Goal: Information Seeking & Learning: Learn about a topic

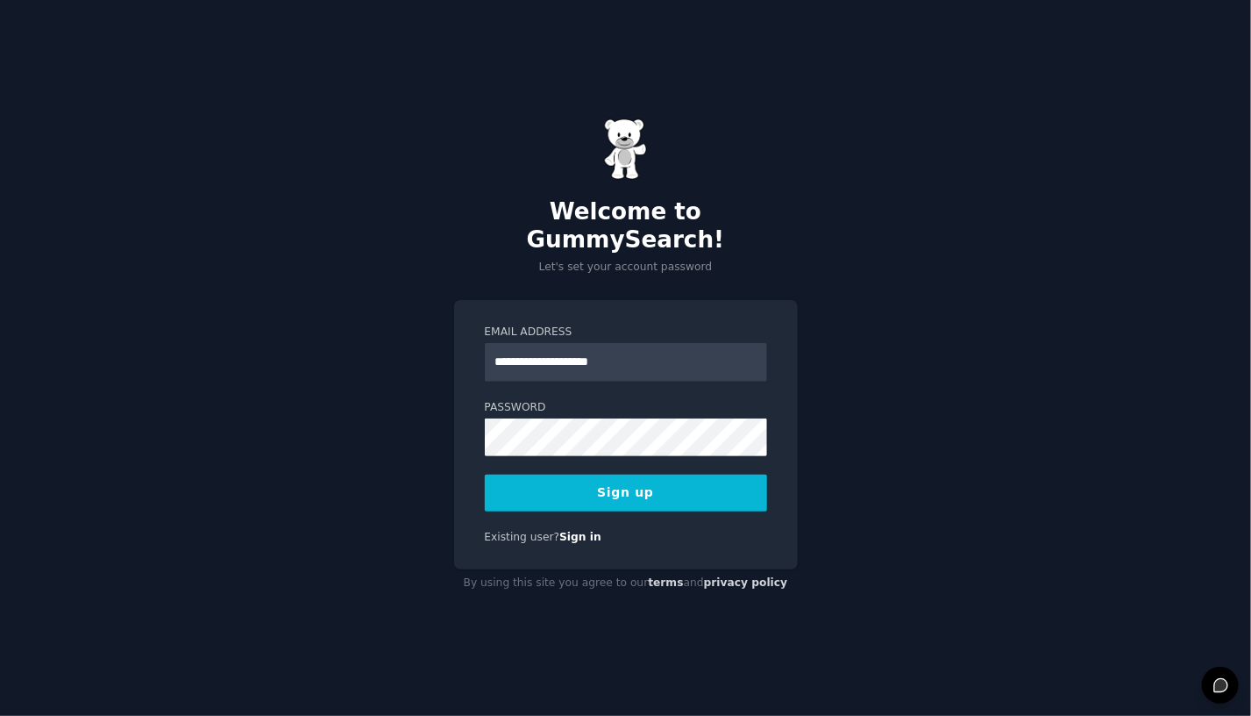
type input "**********"
click at [667, 401] on div "Password 8 or more characters Alphanumeric characters No common passwords Passw…" at bounding box center [626, 428] width 282 height 56
click at [702, 474] on button "Sign up" at bounding box center [626, 492] width 282 height 37
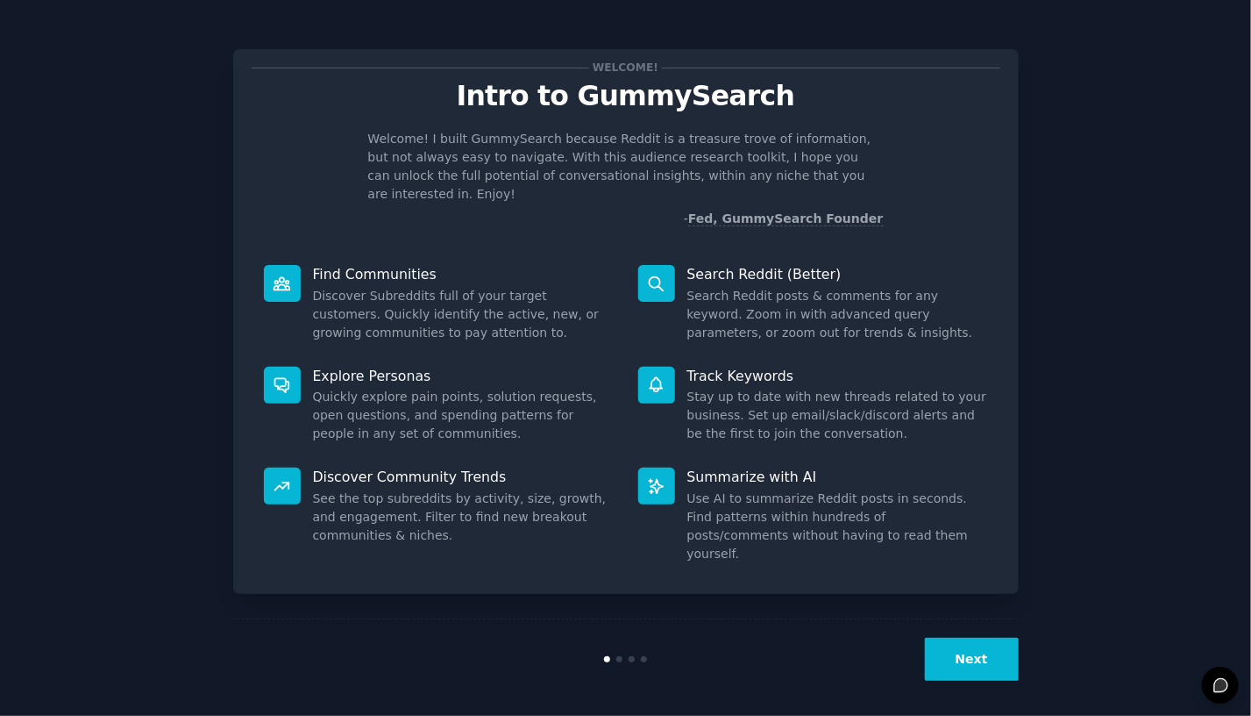
click at [994, 647] on button "Next" at bounding box center [972, 658] width 94 height 43
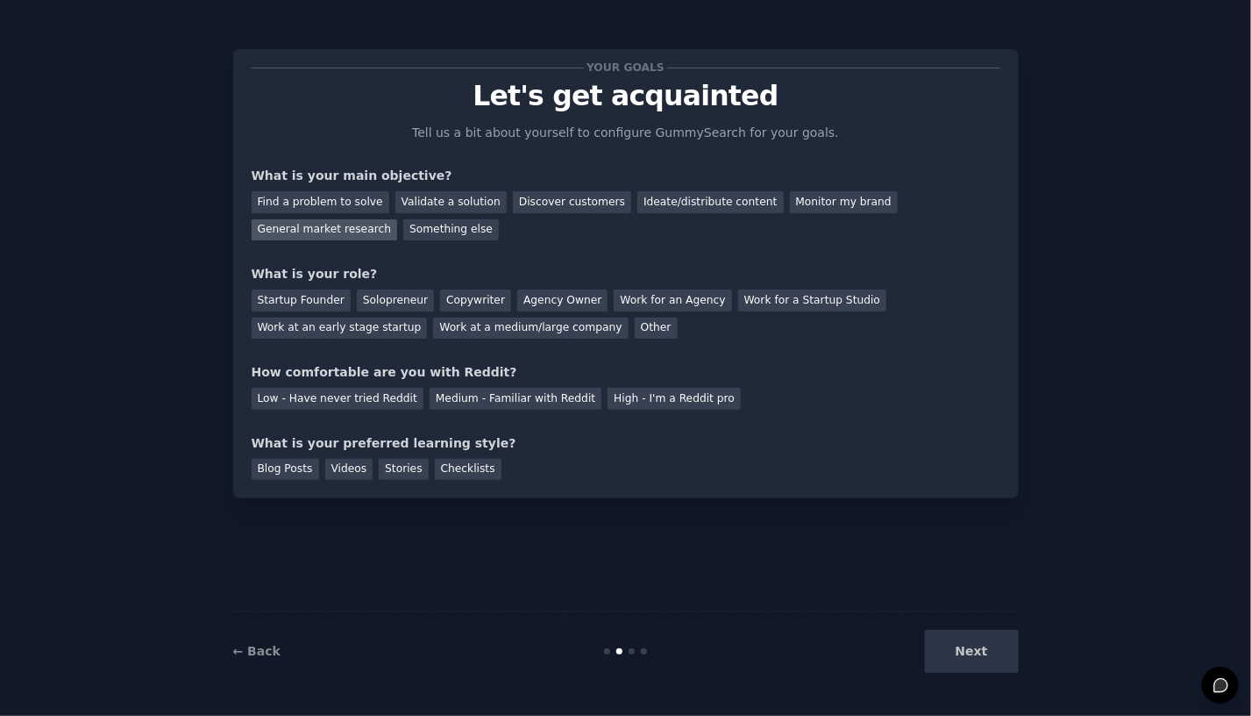
click at [398, 219] on div "General market research" at bounding box center [325, 230] width 146 height 22
click at [440, 303] on div "Copywriter" at bounding box center [475, 300] width 71 height 22
click at [440, 310] on div "Copywriter" at bounding box center [475, 300] width 71 height 22
click at [635, 332] on div "Other" at bounding box center [656, 328] width 43 height 22
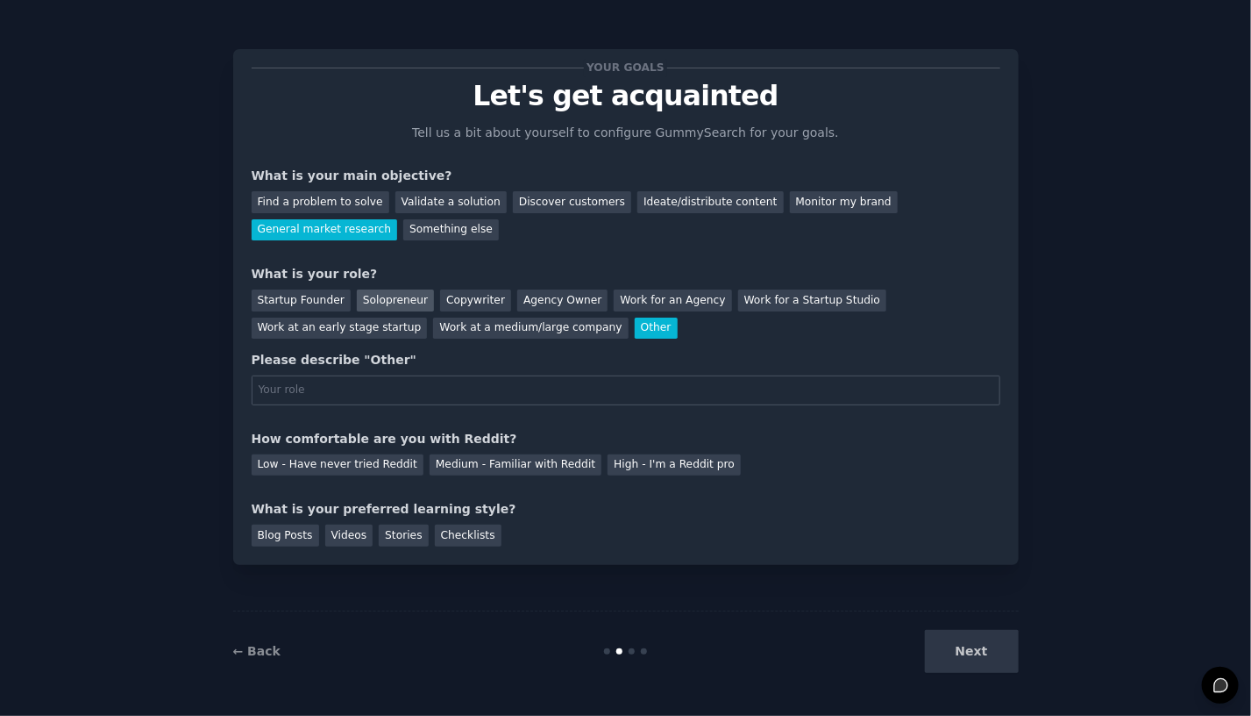
click at [384, 300] on div "Solopreneur" at bounding box center [395, 300] width 77 height 22
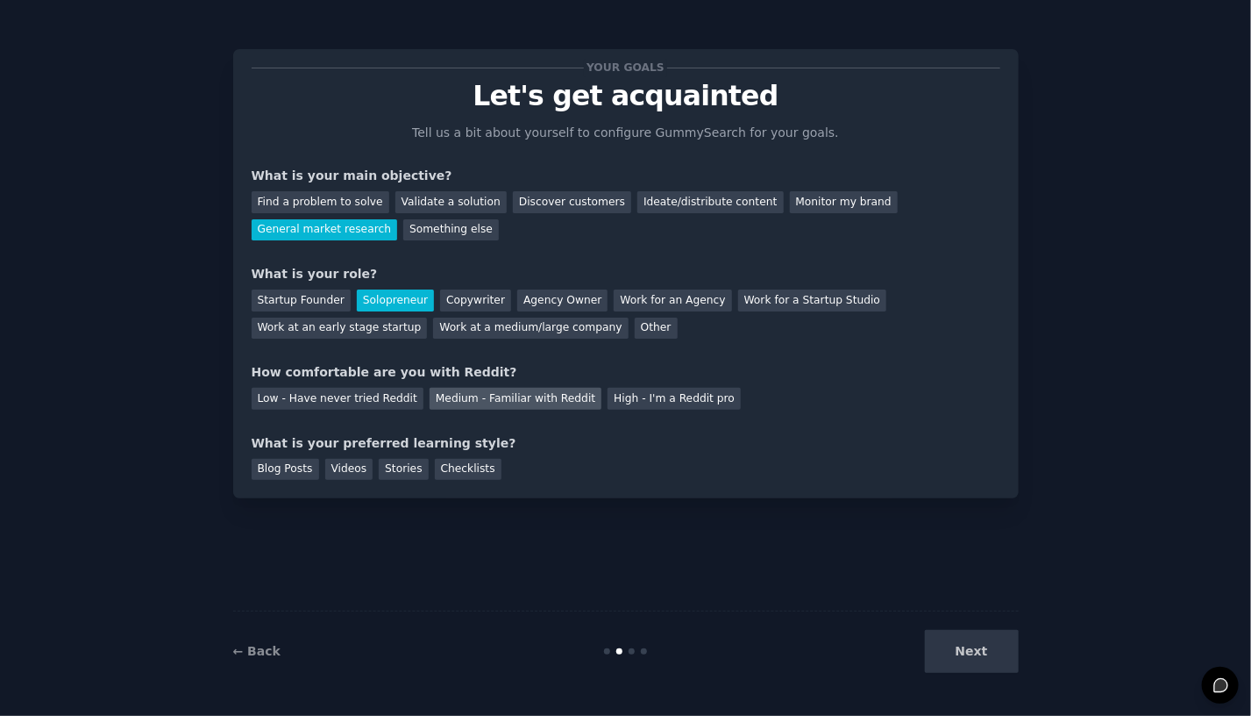
click at [482, 402] on div "Medium - Familiar with Reddit" at bounding box center [516, 399] width 172 height 22
click at [398, 467] on div "Stories" at bounding box center [403, 470] width 49 height 22
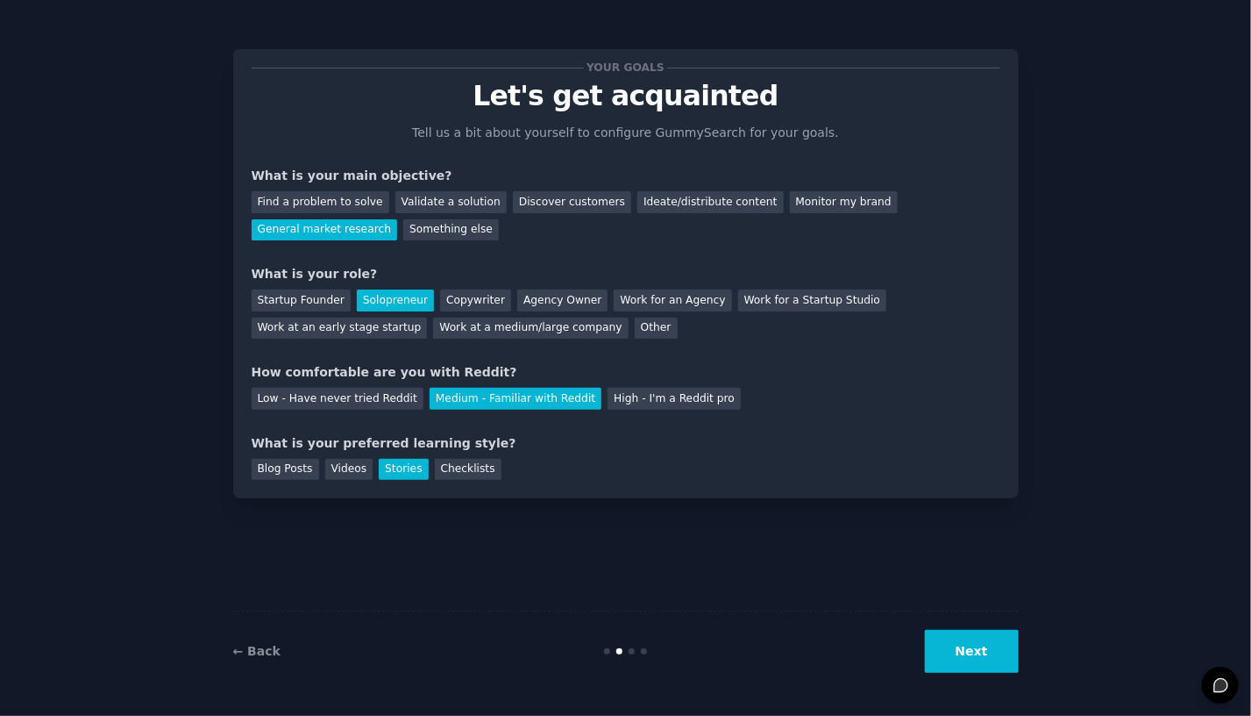
click at [996, 660] on button "Next" at bounding box center [972, 651] width 94 height 43
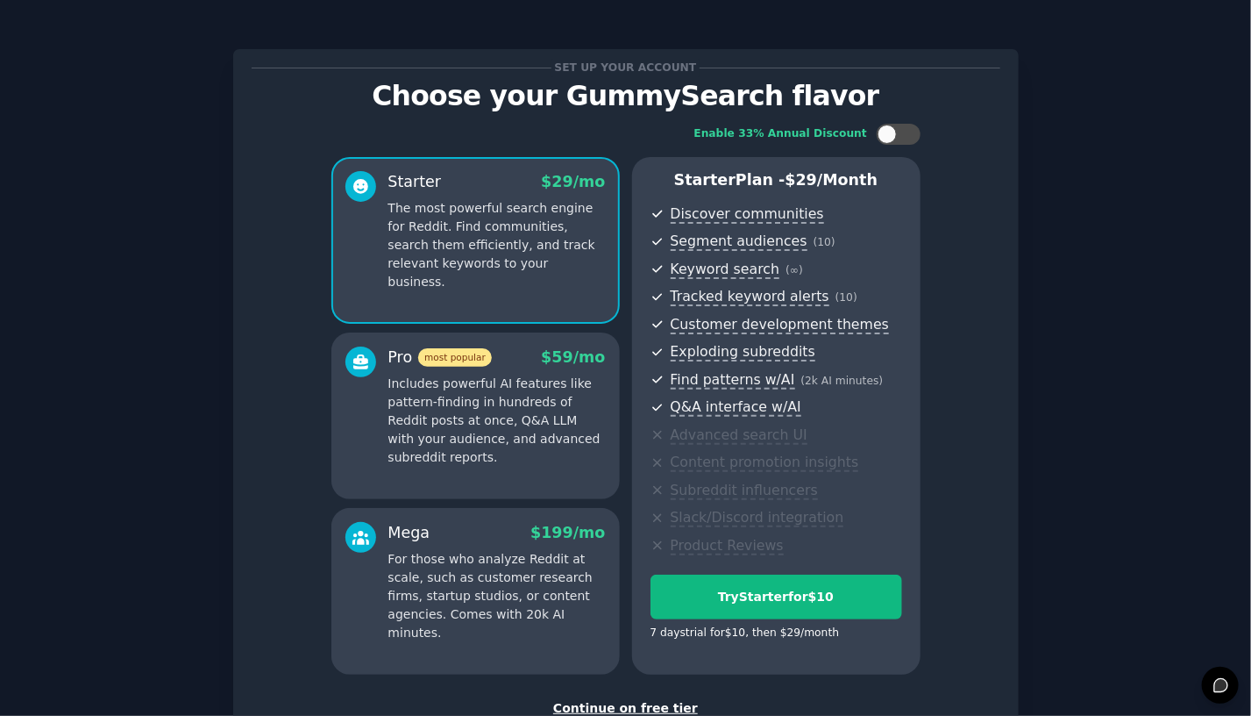
scroll to position [88, 0]
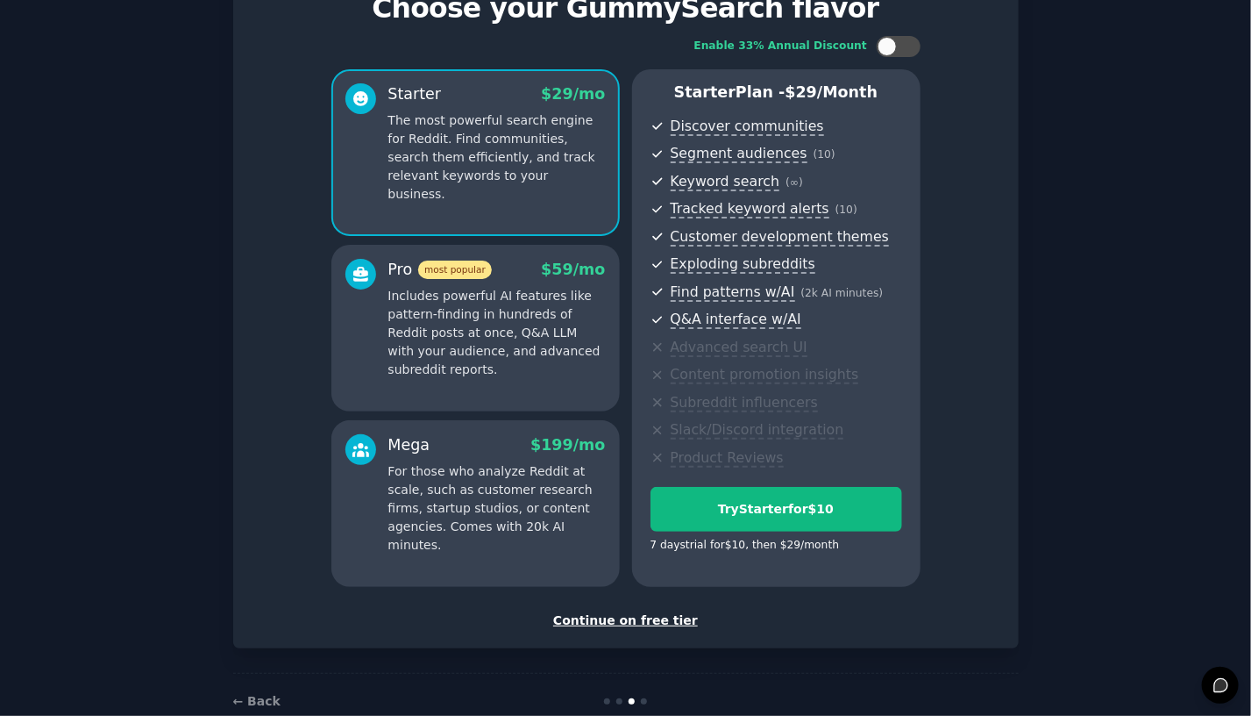
click at [667, 615] on div "Continue on free tier" at bounding box center [626, 620] width 749 height 18
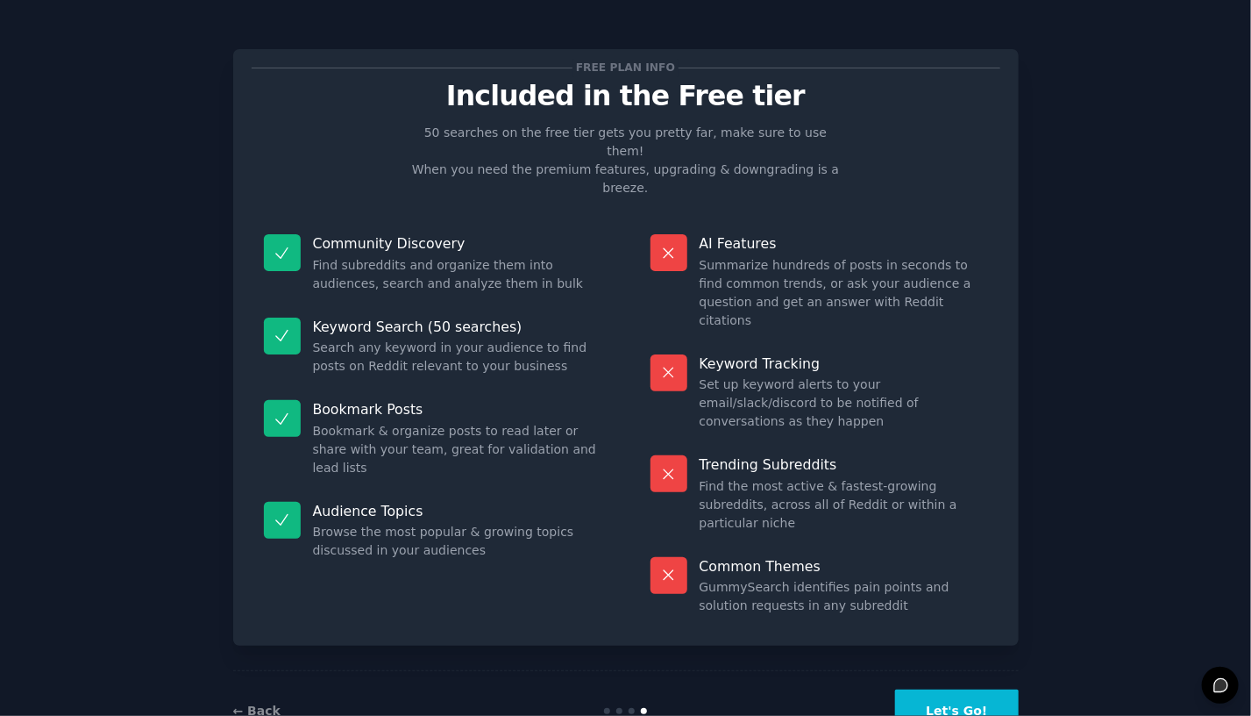
click at [994, 689] on button "Let's Go!" at bounding box center [956, 710] width 123 height 43
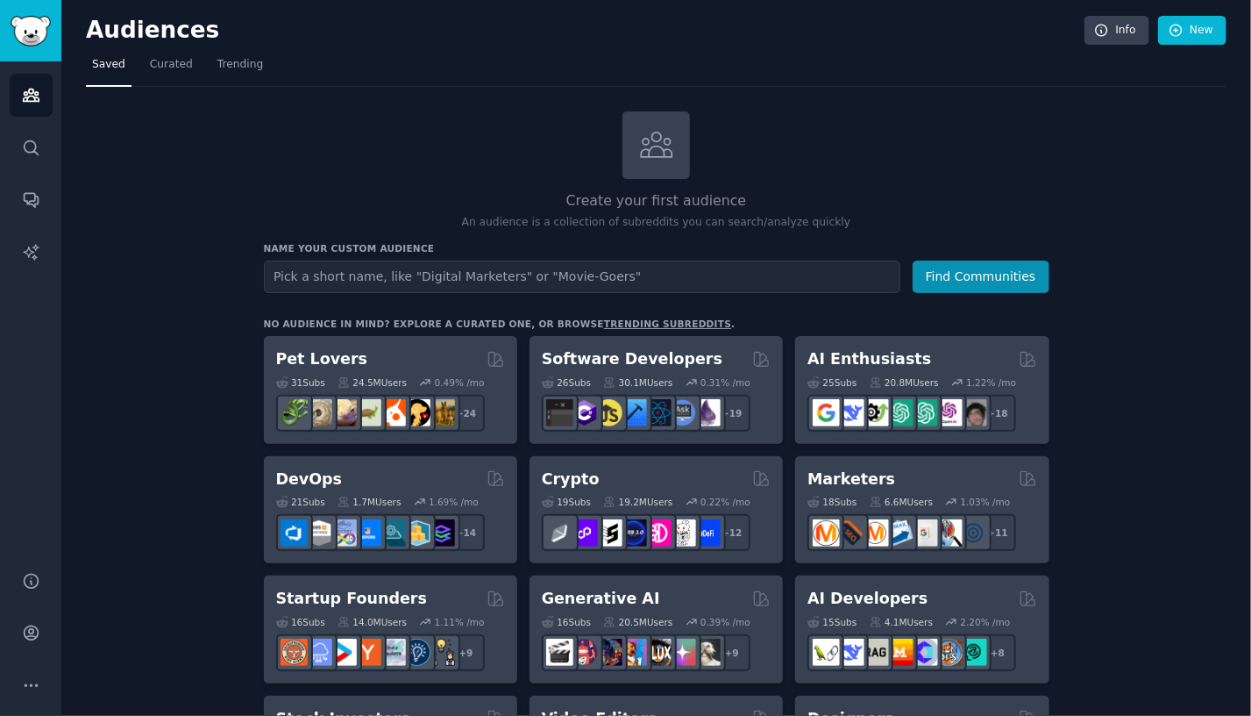
click at [632, 318] on link "trending subreddits" at bounding box center [667, 323] width 127 height 11
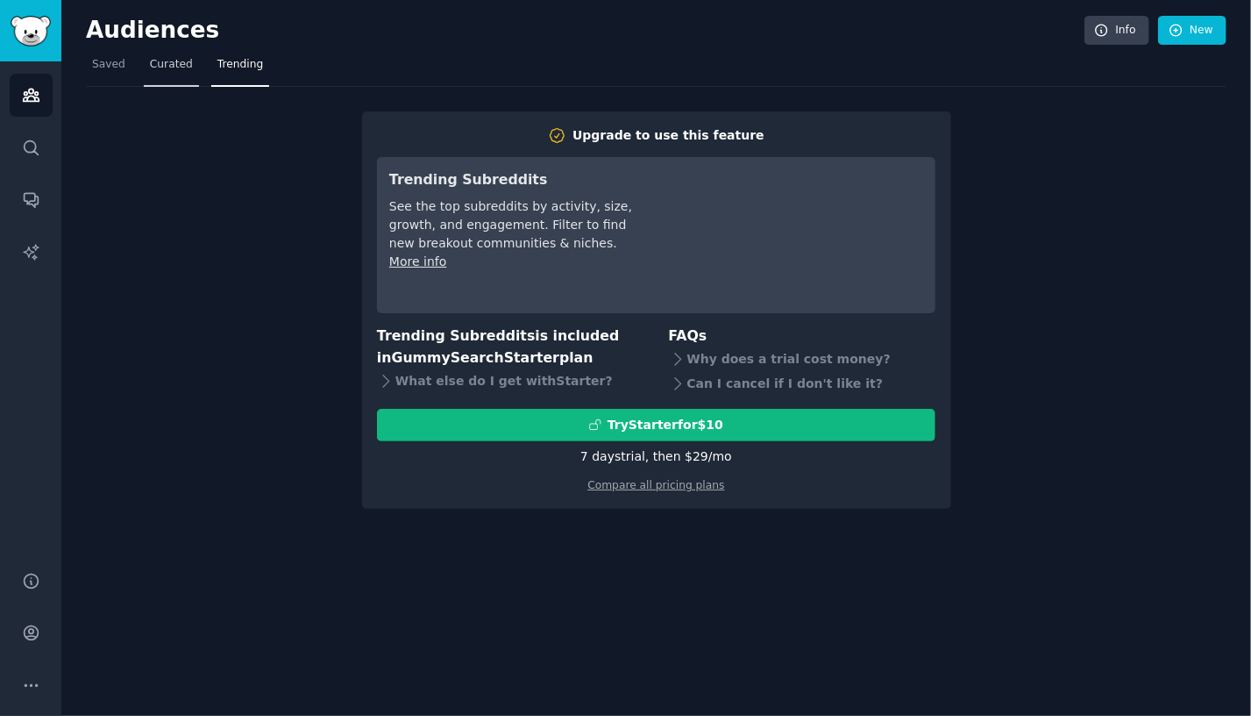
click at [168, 54] on link "Curated" at bounding box center [171, 69] width 55 height 36
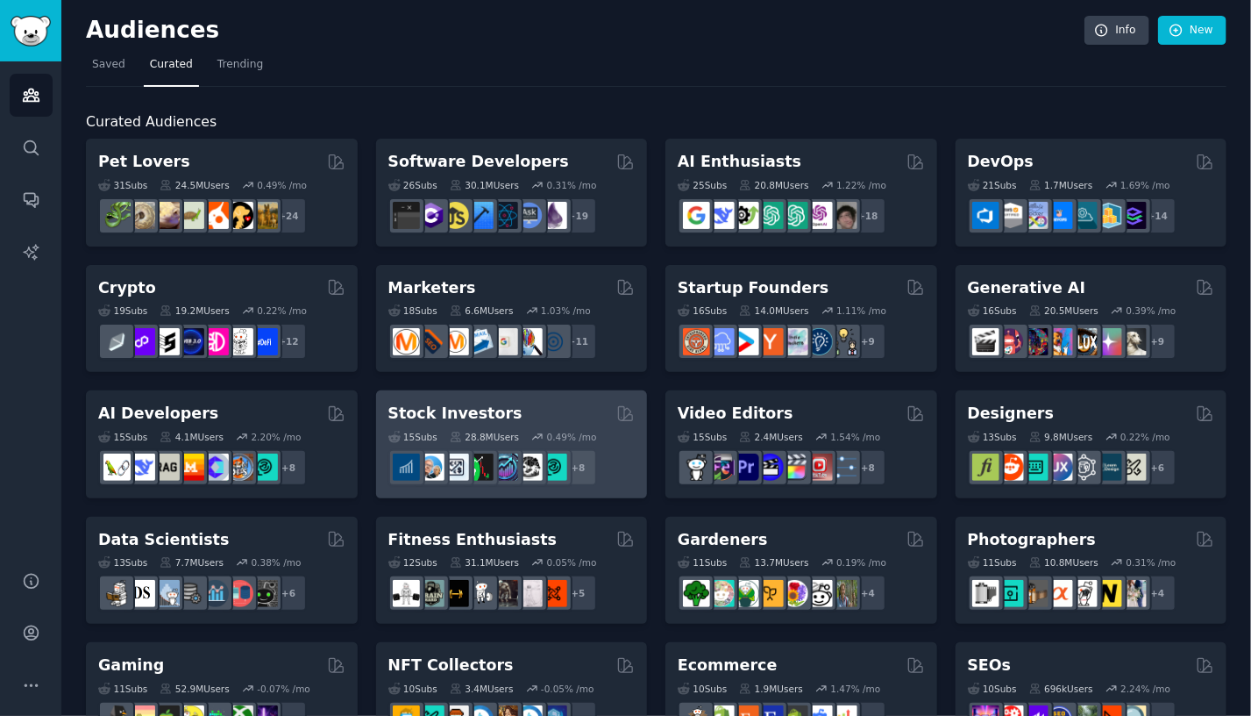
click at [562, 405] on div "Stock Investors" at bounding box center [511, 413] width 247 height 22
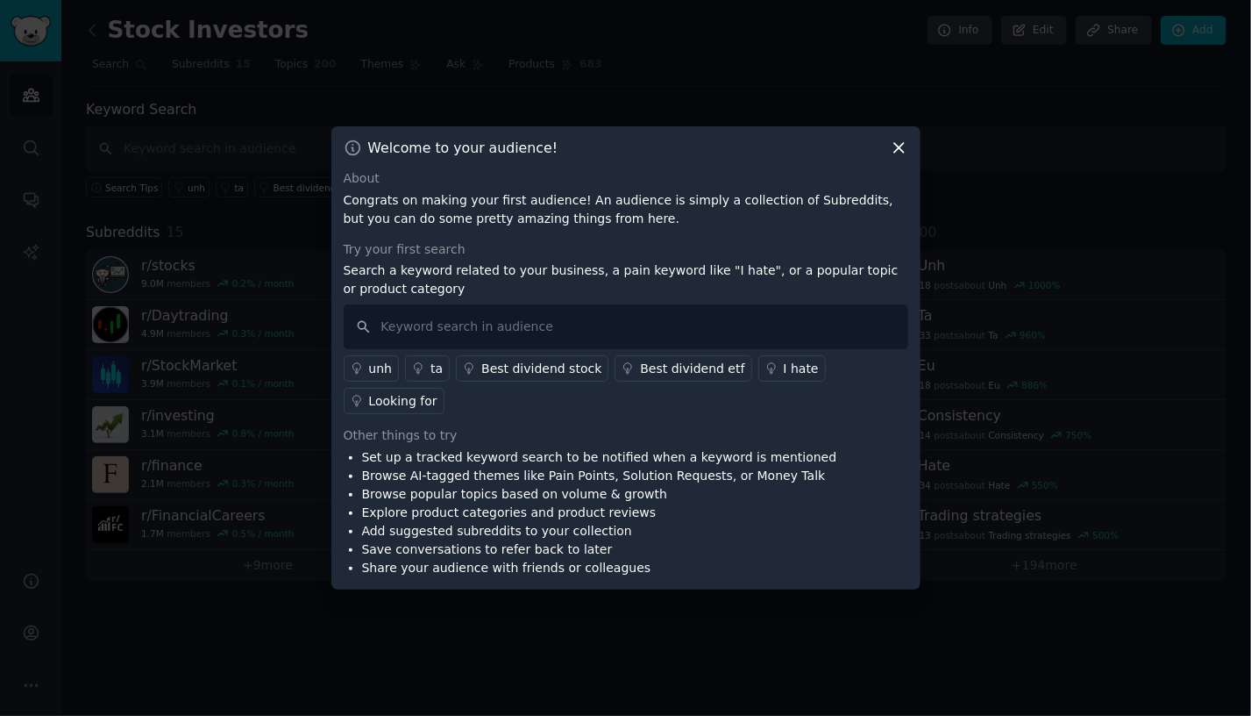
click at [899, 157] on icon at bounding box center [899, 148] width 18 height 18
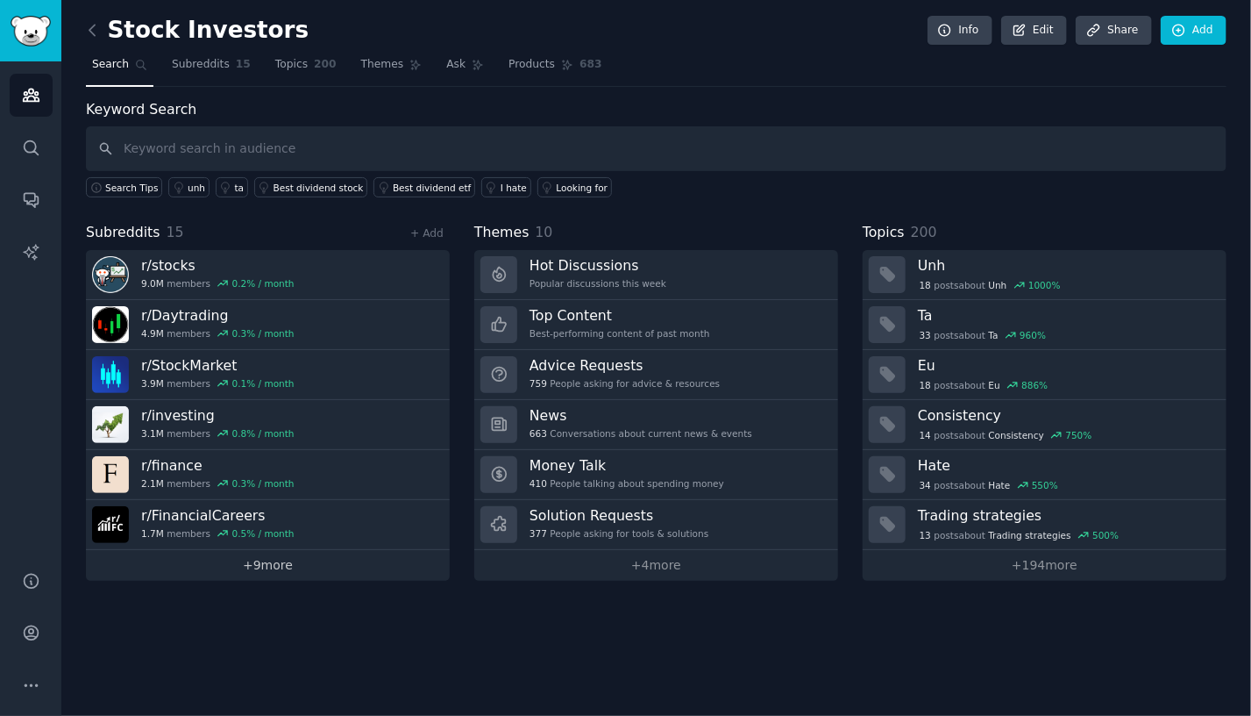
click at [316, 567] on link "+ 9 more" at bounding box center [268, 565] width 364 height 31
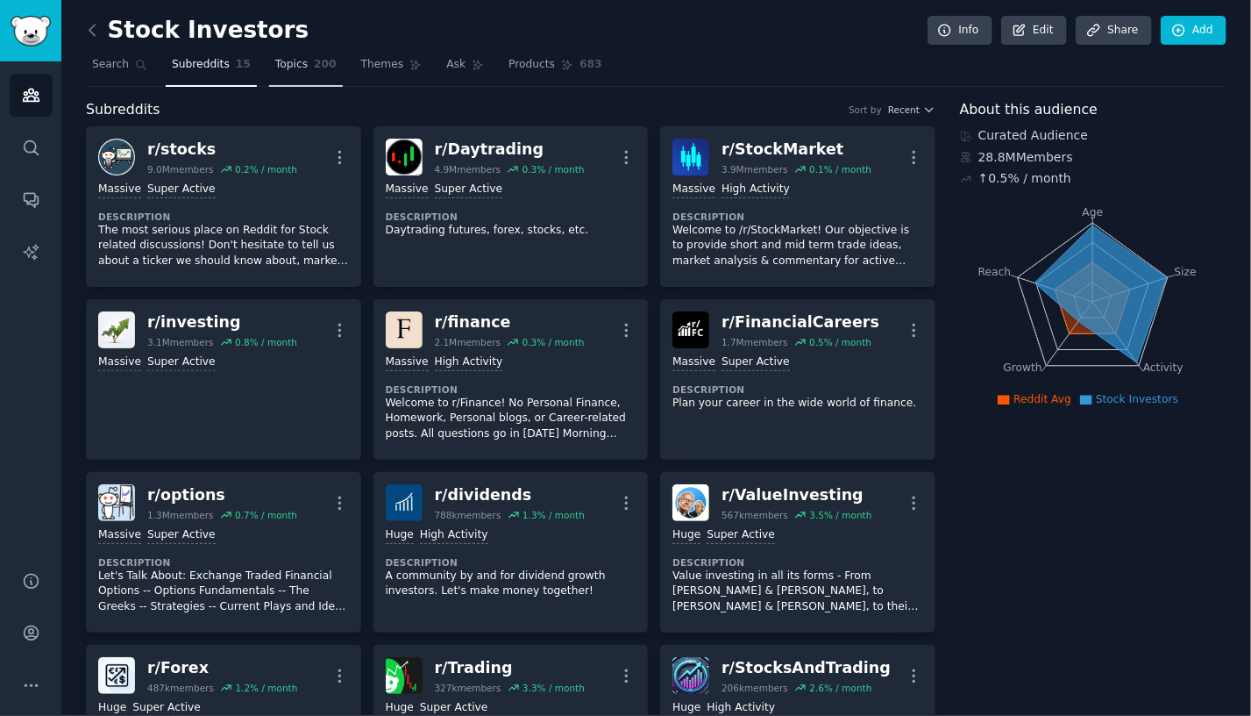
click at [314, 61] on span "200" at bounding box center [325, 65] width 23 height 16
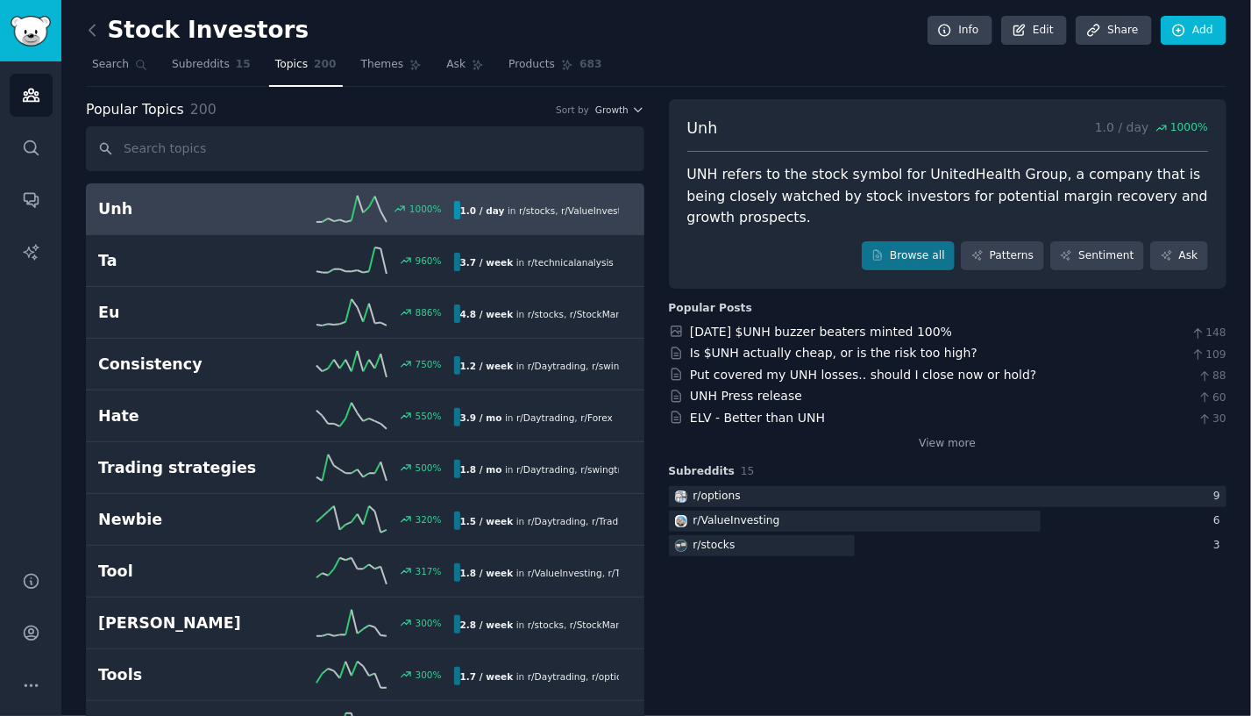
click at [263, 198] on h2 "Unh" at bounding box center [187, 209] width 178 height 22
click at [111, 198] on h2 "Unh" at bounding box center [187, 209] width 178 height 22
click at [113, 206] on h2 "Unh" at bounding box center [187, 209] width 178 height 22
click at [373, 77] on link "Themes" at bounding box center [392, 69] width 74 height 36
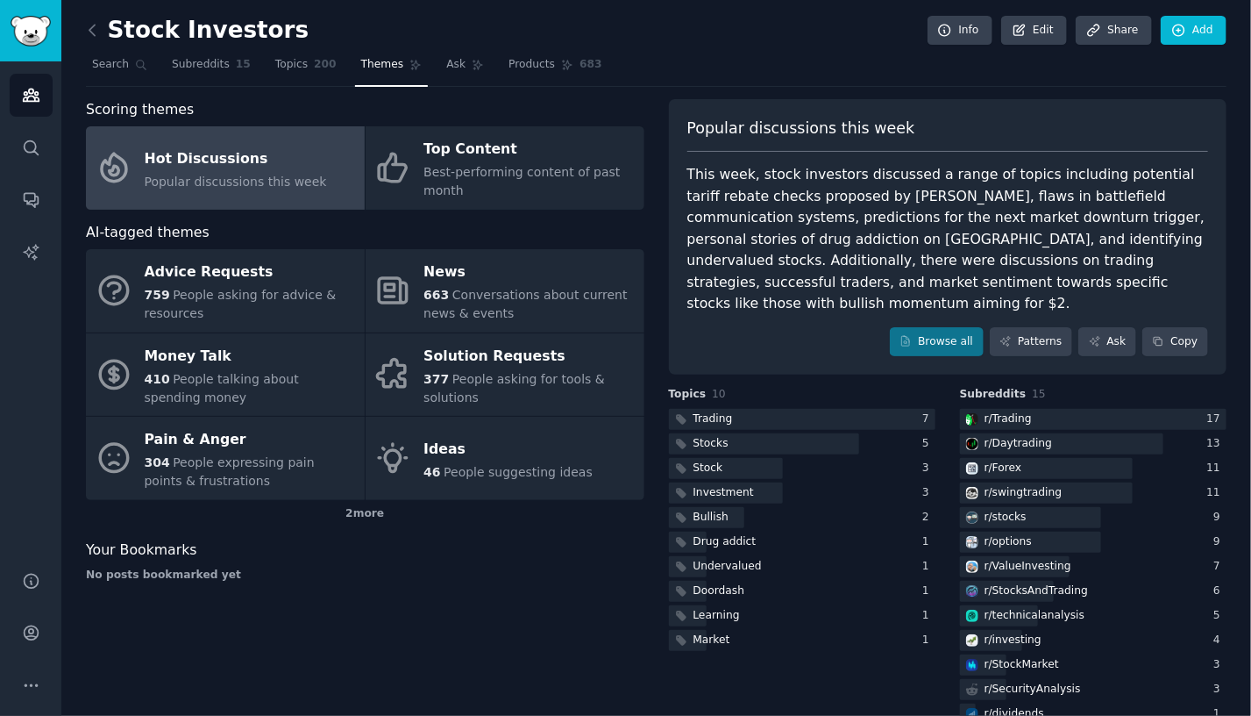
click at [267, 191] on link "Hot Discussions Popular discussions this week" at bounding box center [225, 167] width 279 height 83
click at [316, 184] on link "Hot Discussions Popular discussions this week" at bounding box center [225, 167] width 279 height 83
click at [965, 327] on link "Browse all" at bounding box center [937, 342] width 94 height 30
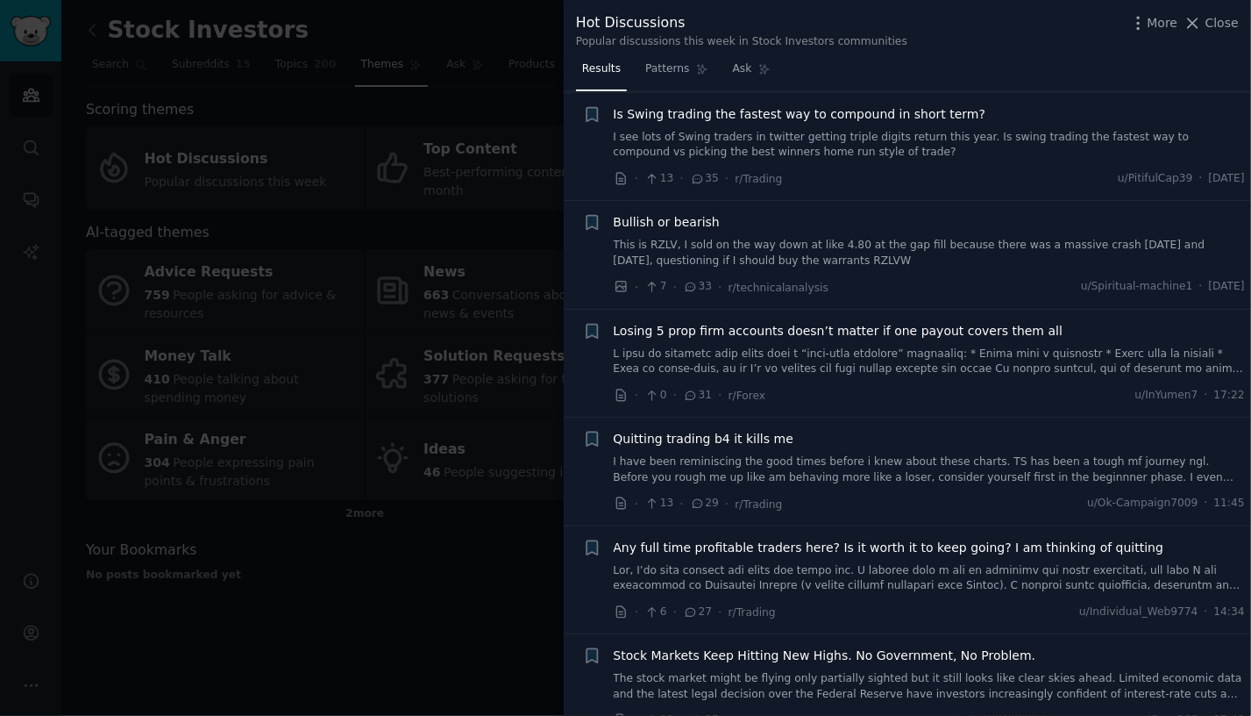
scroll to position [3157, 0]
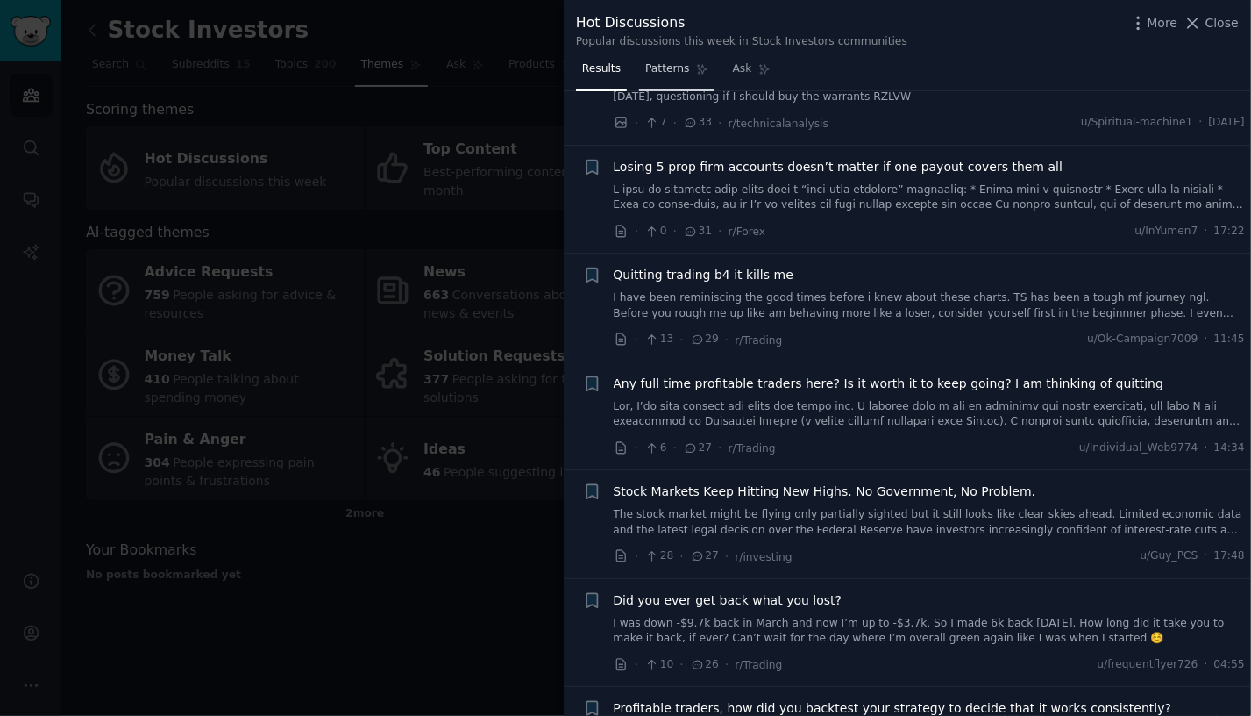
click at [661, 76] on link "Patterns" at bounding box center [676, 73] width 75 height 36
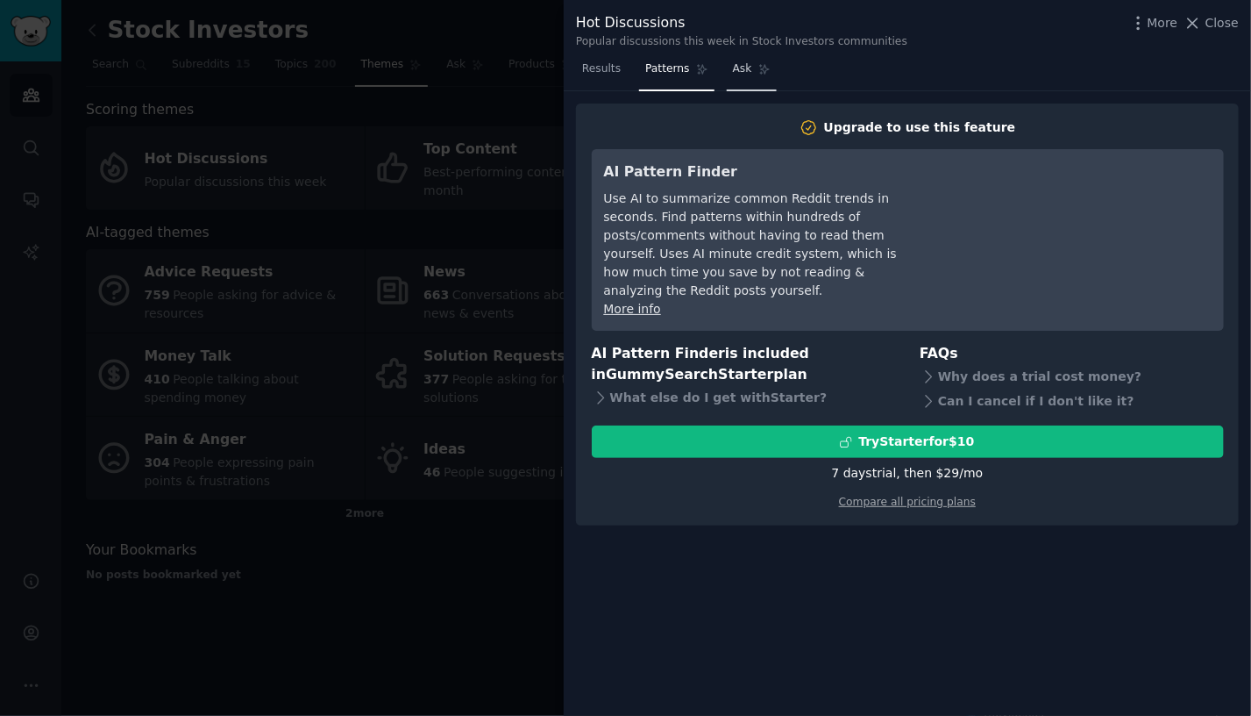
click at [733, 75] on span "Ask" at bounding box center [742, 69] width 19 height 16
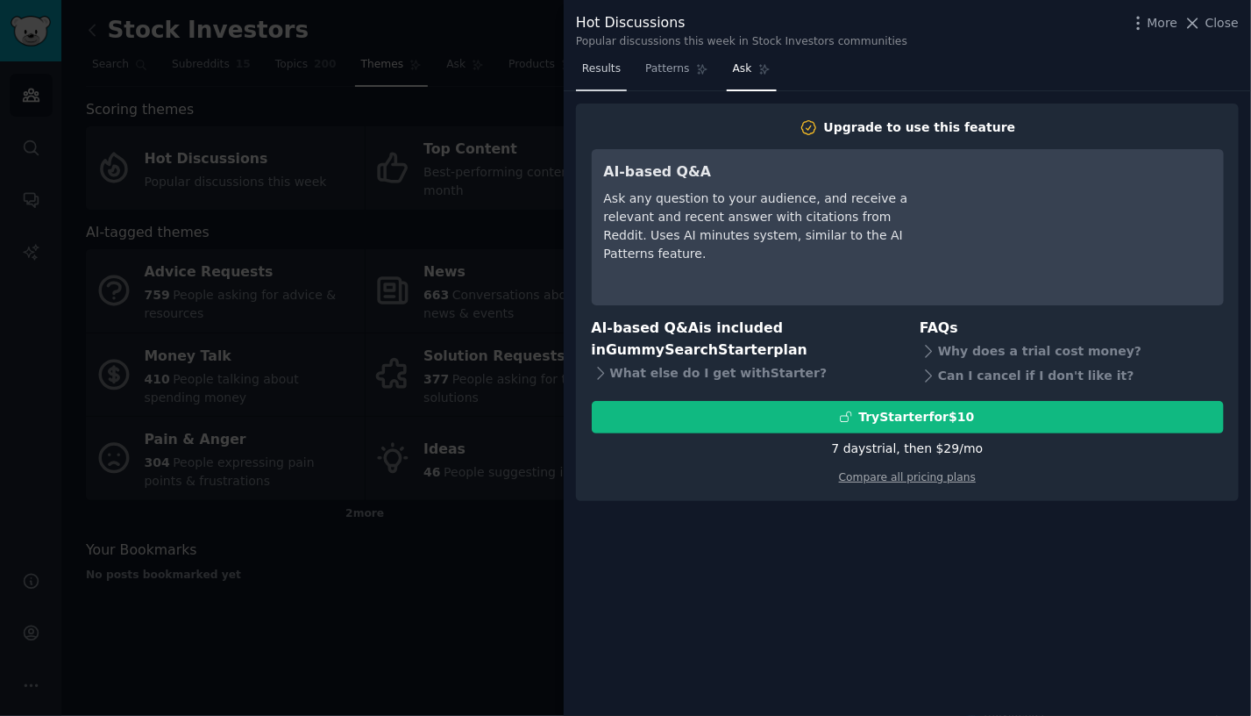
click at [604, 89] on link "Results" at bounding box center [601, 73] width 51 height 36
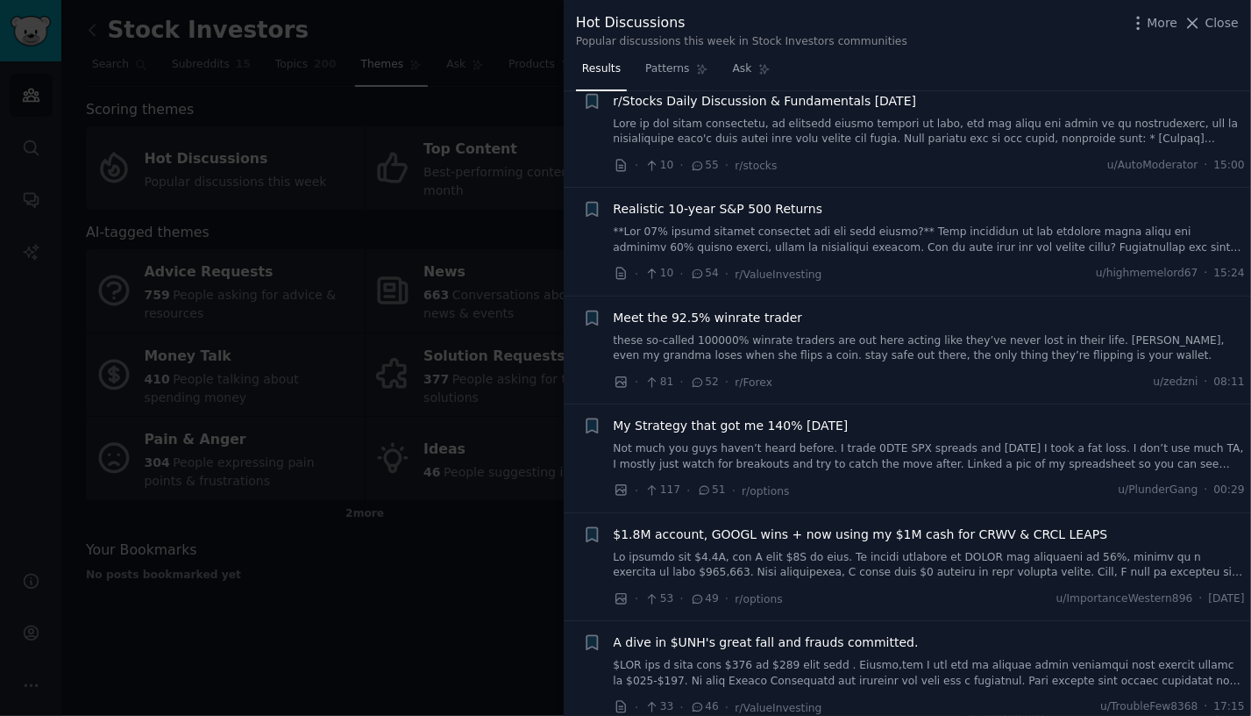
scroll to position [2192, 0]
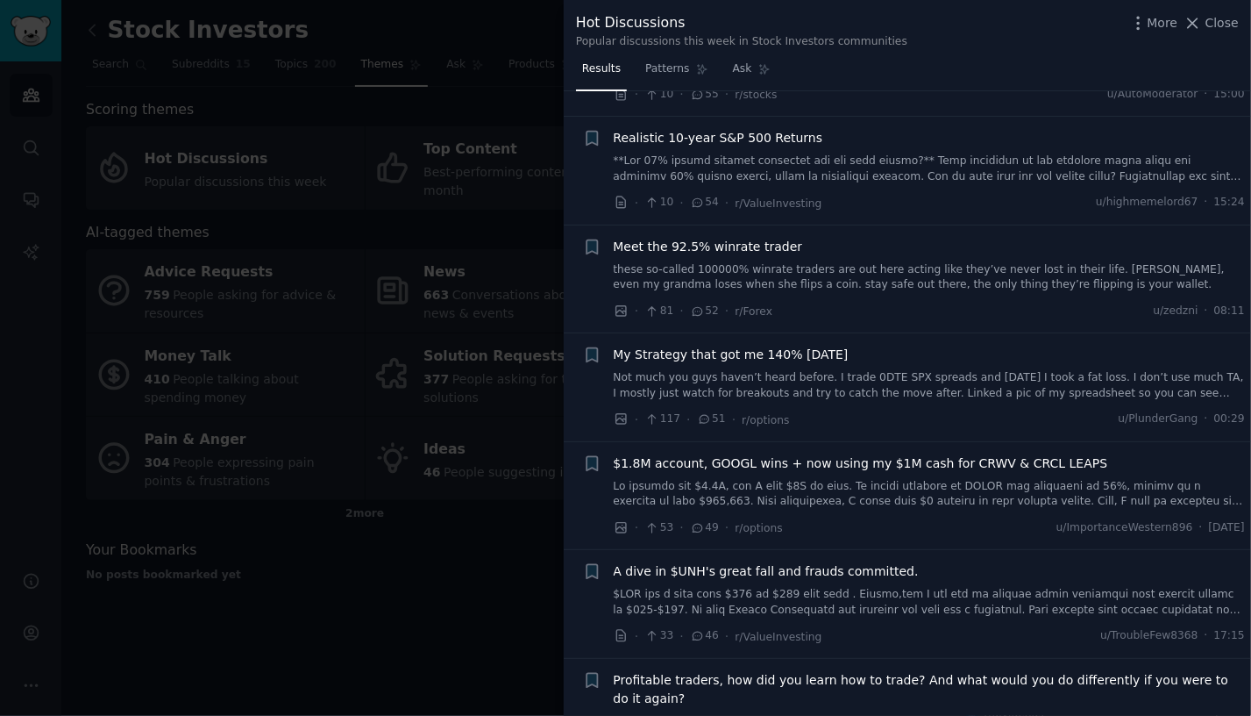
click at [383, 597] on div at bounding box center [625, 358] width 1251 height 716
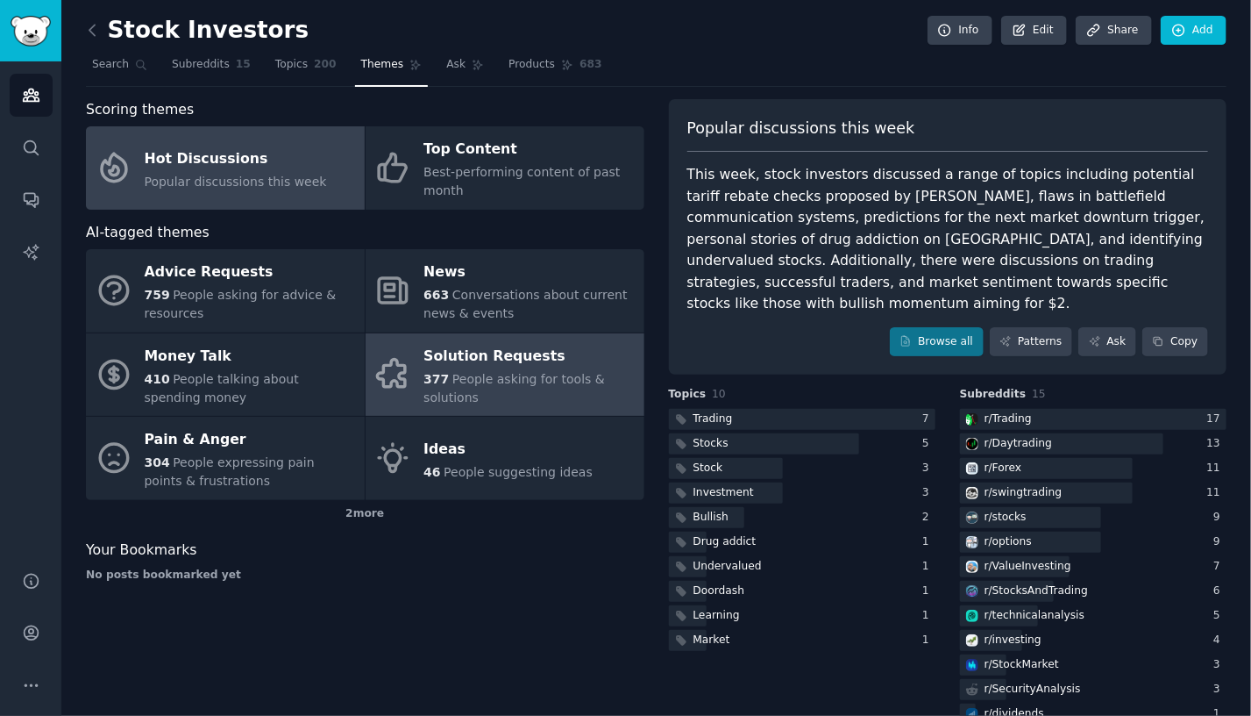
click at [551, 377] on span "People asking for tools & solutions" at bounding box center [515, 388] width 182 height 32
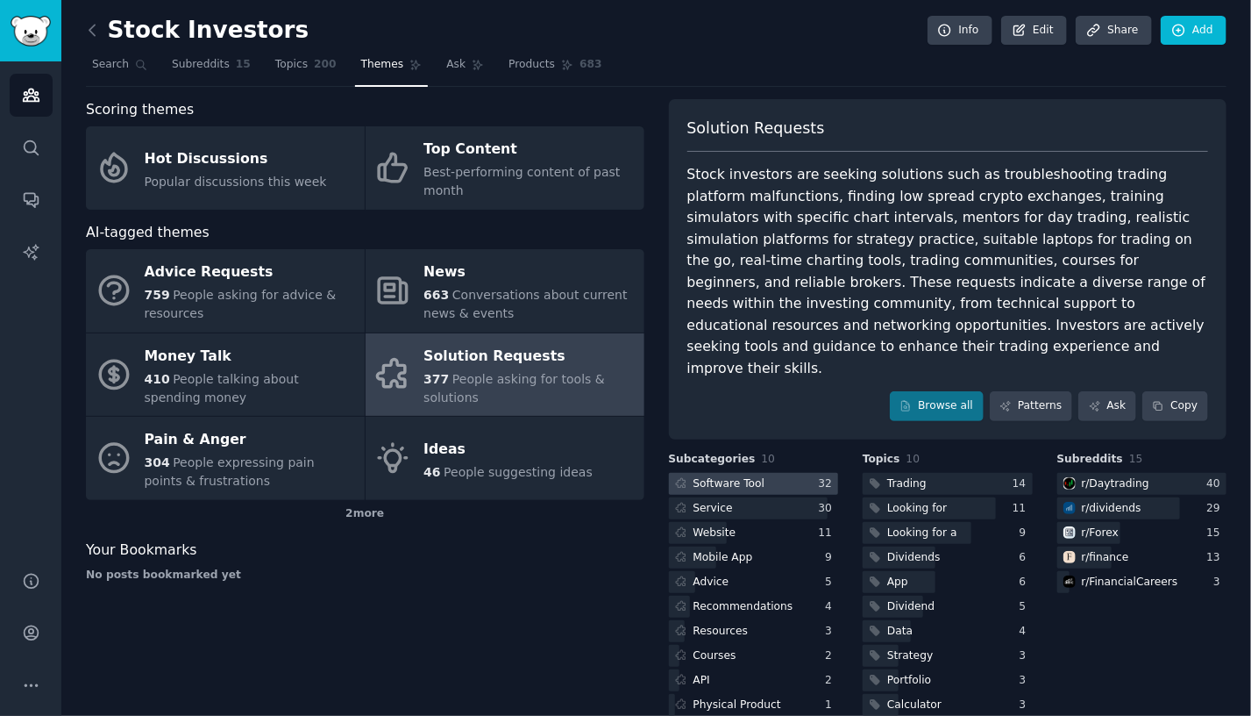
click at [723, 476] on div "Software Tool" at bounding box center [730, 484] width 72 height 16
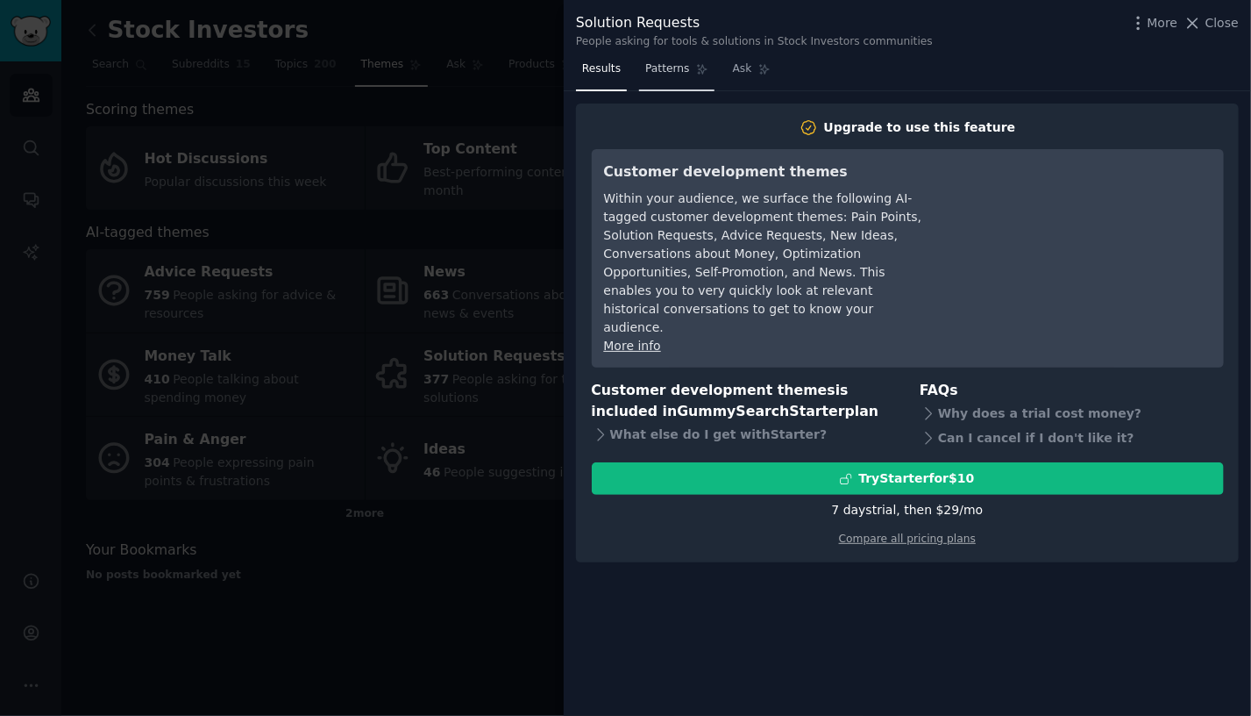
click at [660, 69] on span "Patterns" at bounding box center [667, 69] width 44 height 16
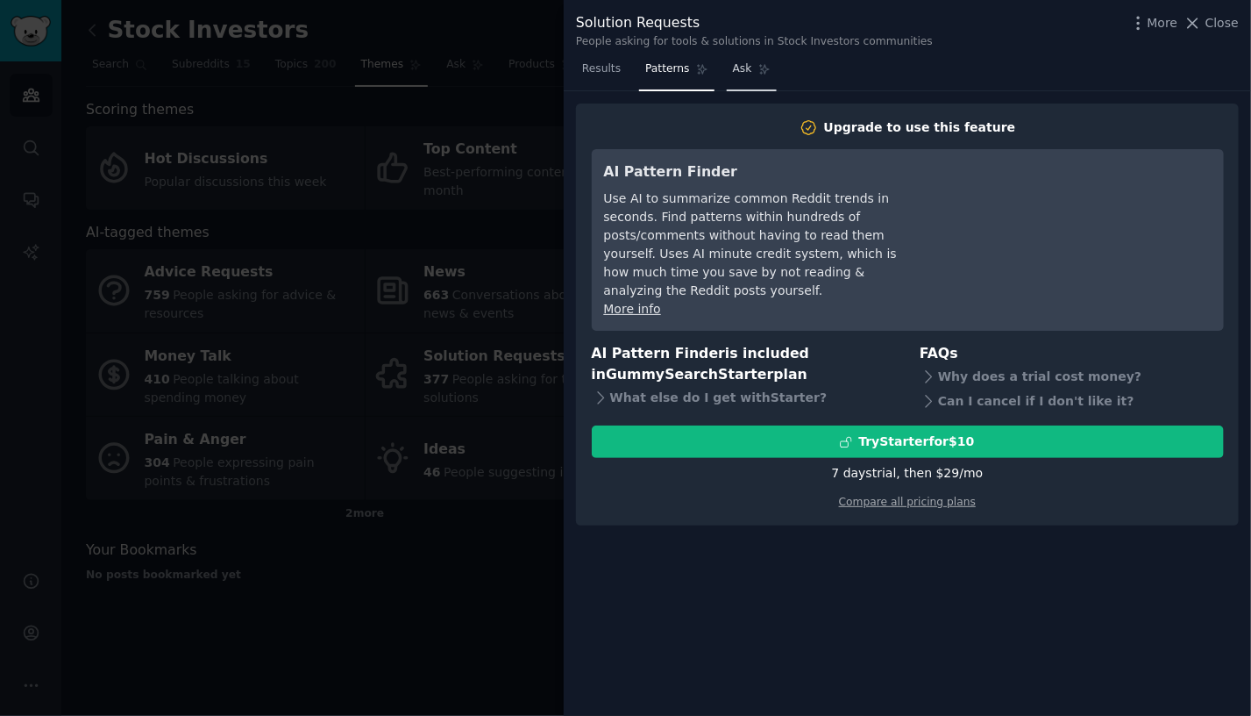
click at [727, 74] on link "Ask" at bounding box center [752, 73] width 50 height 36
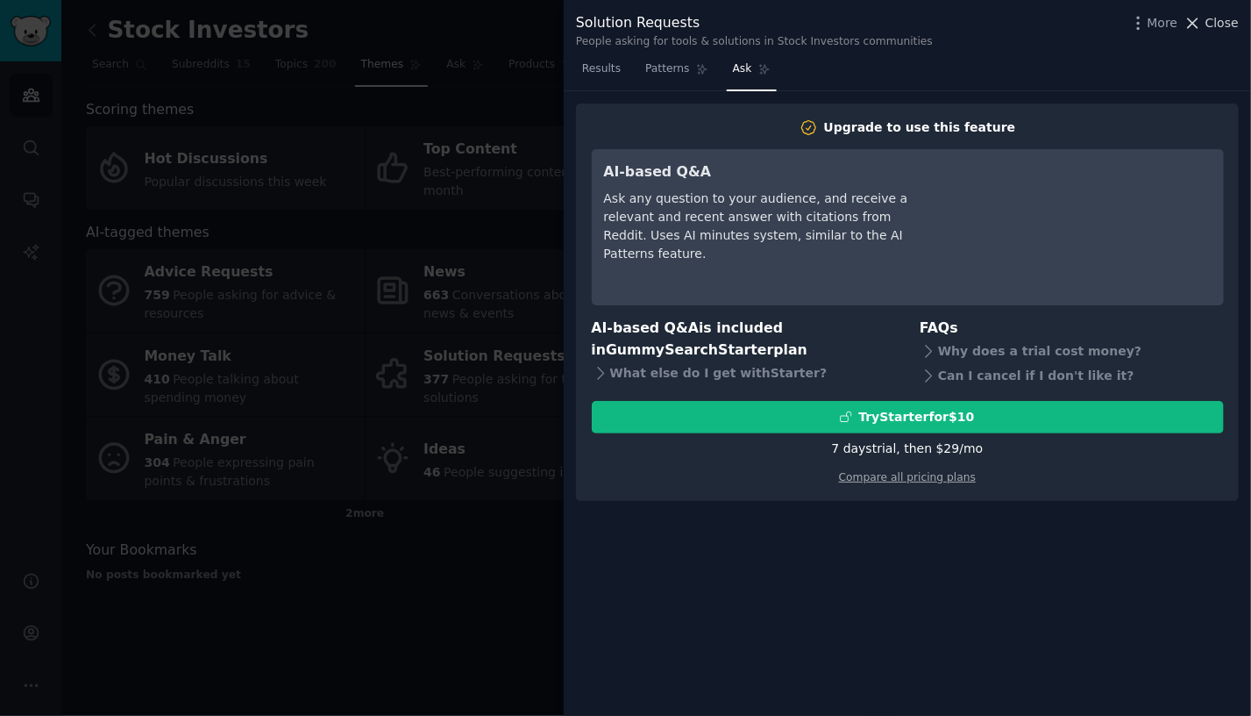
click at [1218, 22] on span "Close" at bounding box center [1222, 23] width 33 height 18
